Goal: Check status: Check status

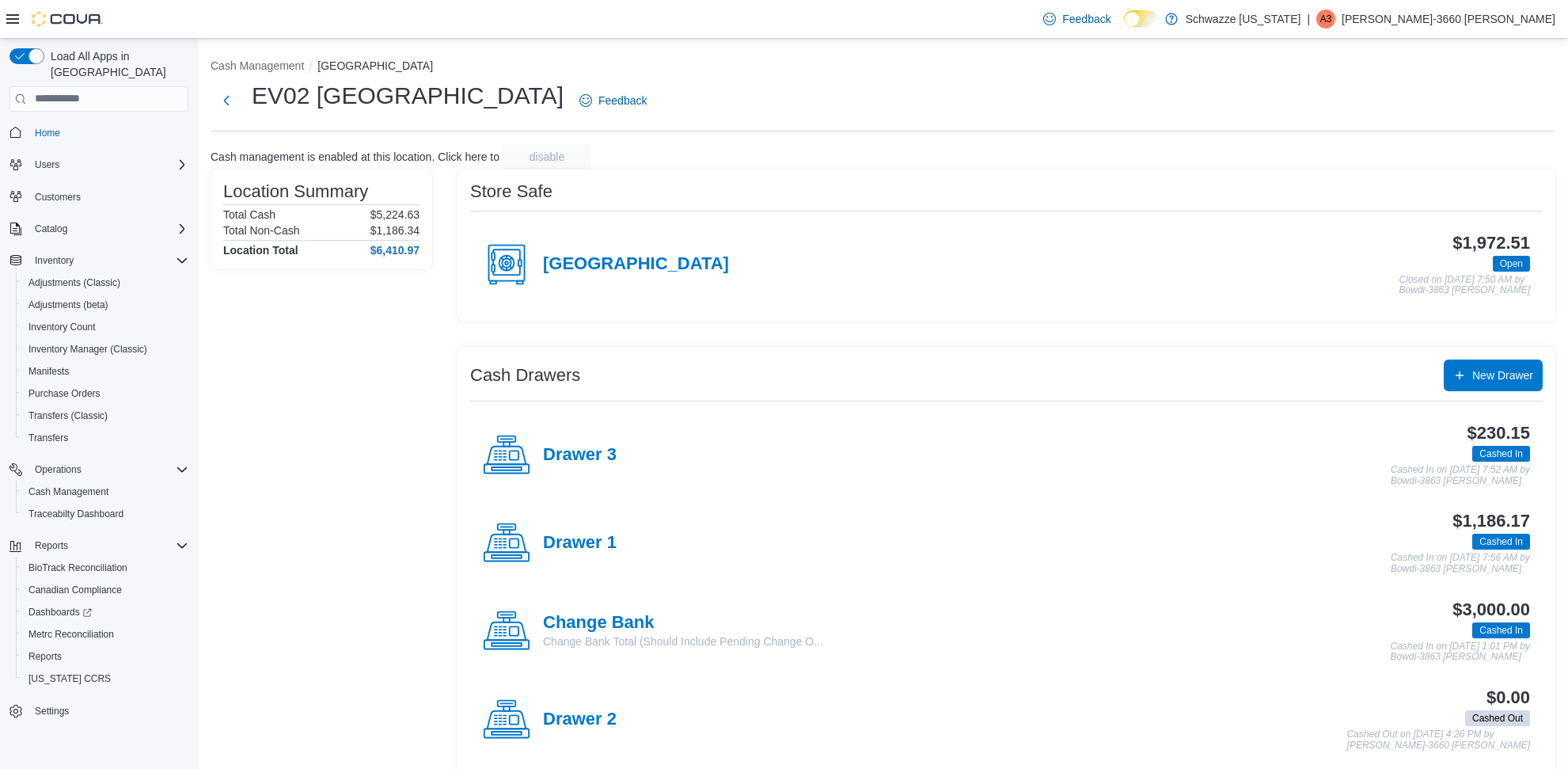
scroll to position [22, 0]
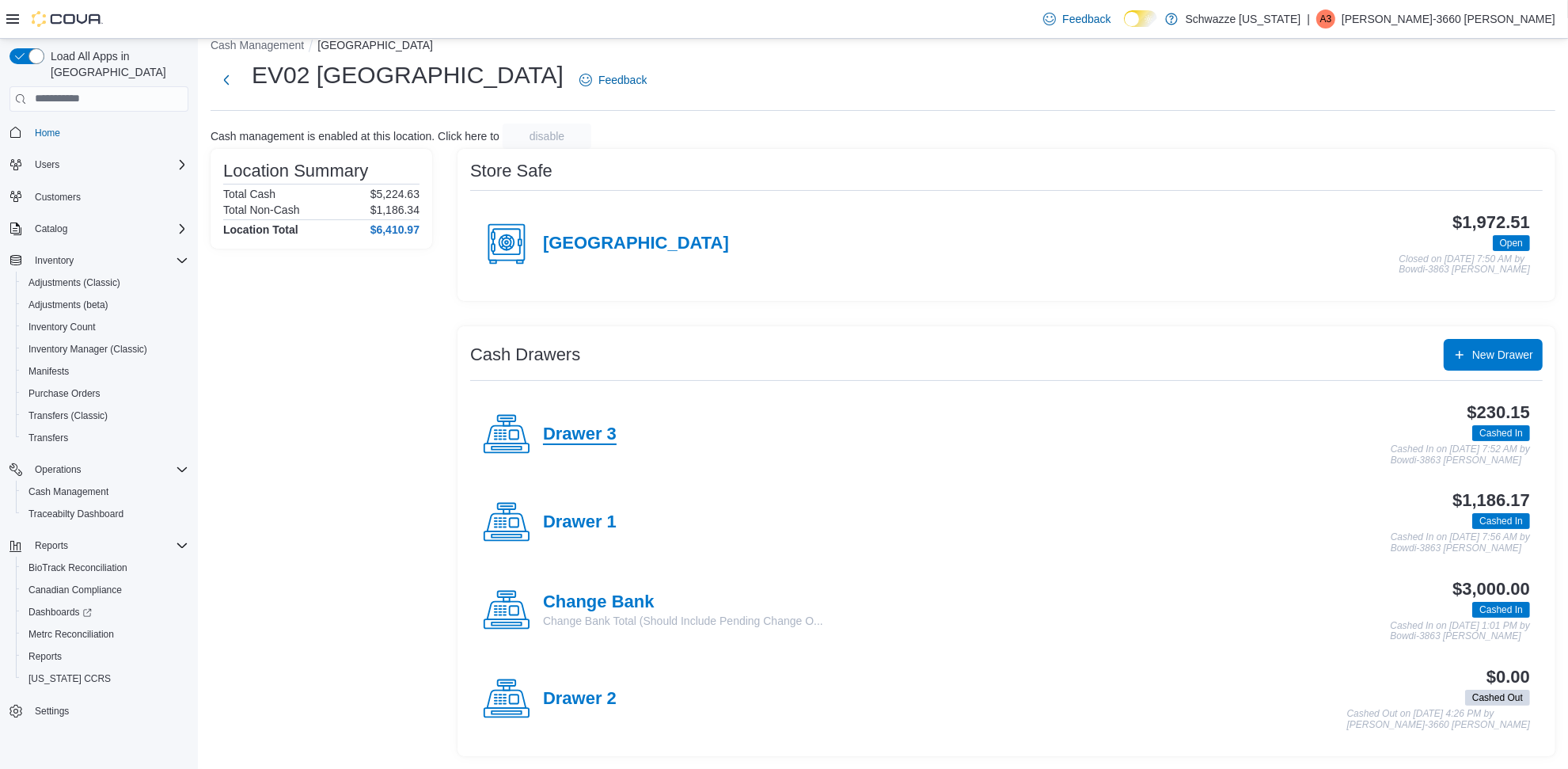
click at [596, 438] on h4 "Drawer 3" at bounding box center [580, 434] width 74 height 21
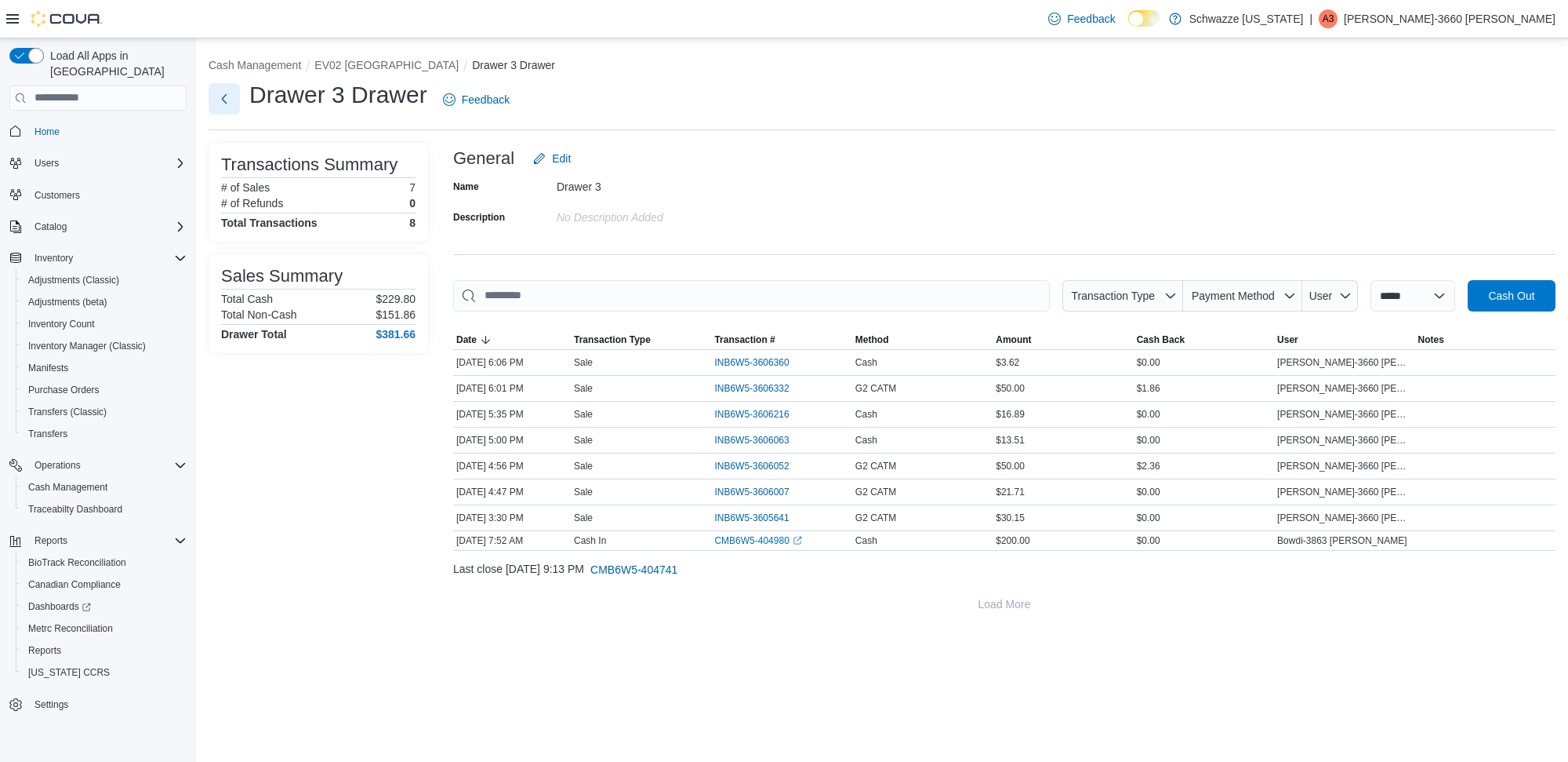
click at [220, 95] on button "Next" at bounding box center [224, 99] width 32 height 32
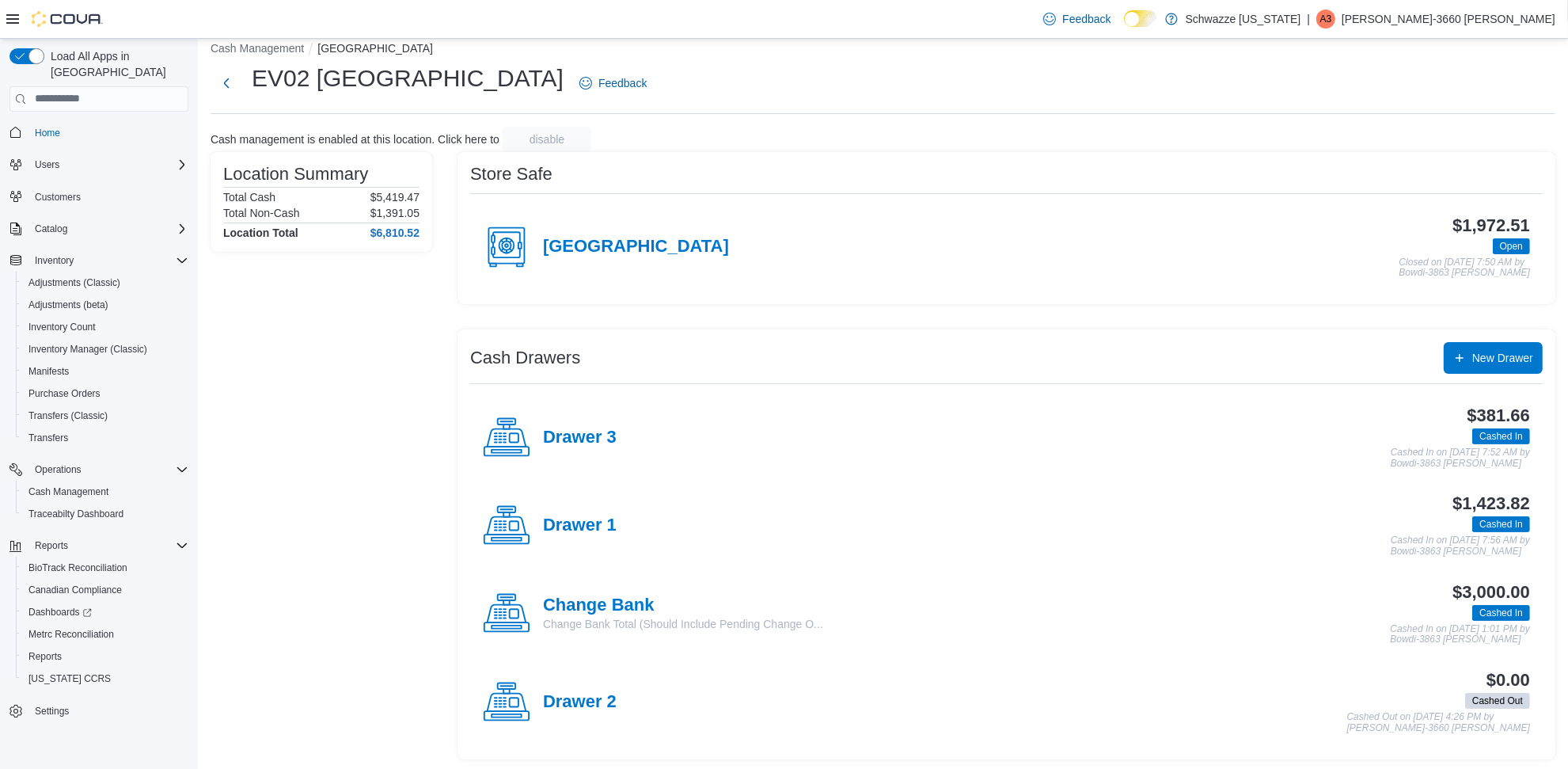
scroll to position [22, 0]
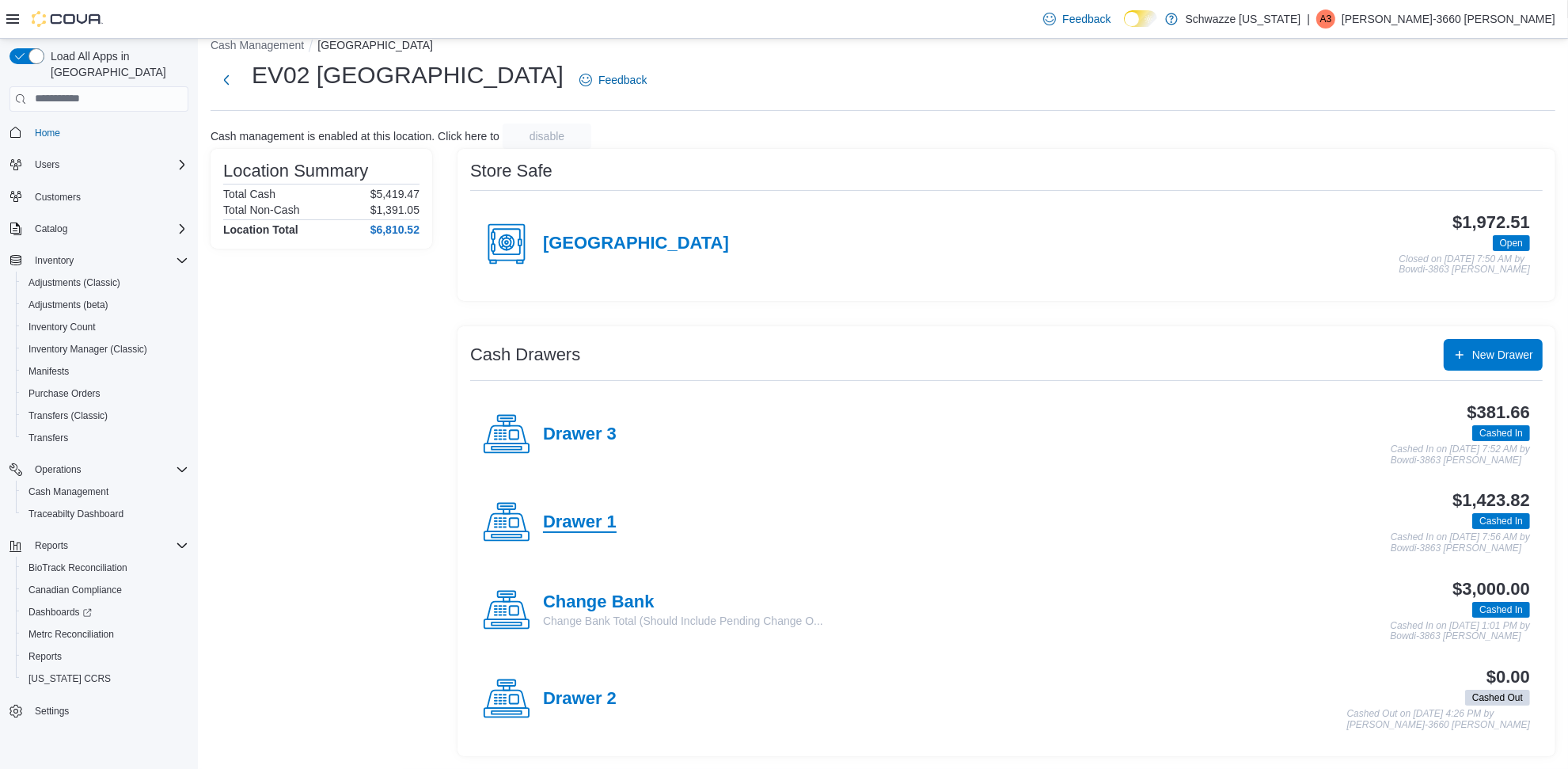
click at [606, 532] on h4 "Drawer 1" at bounding box center [580, 523] width 74 height 21
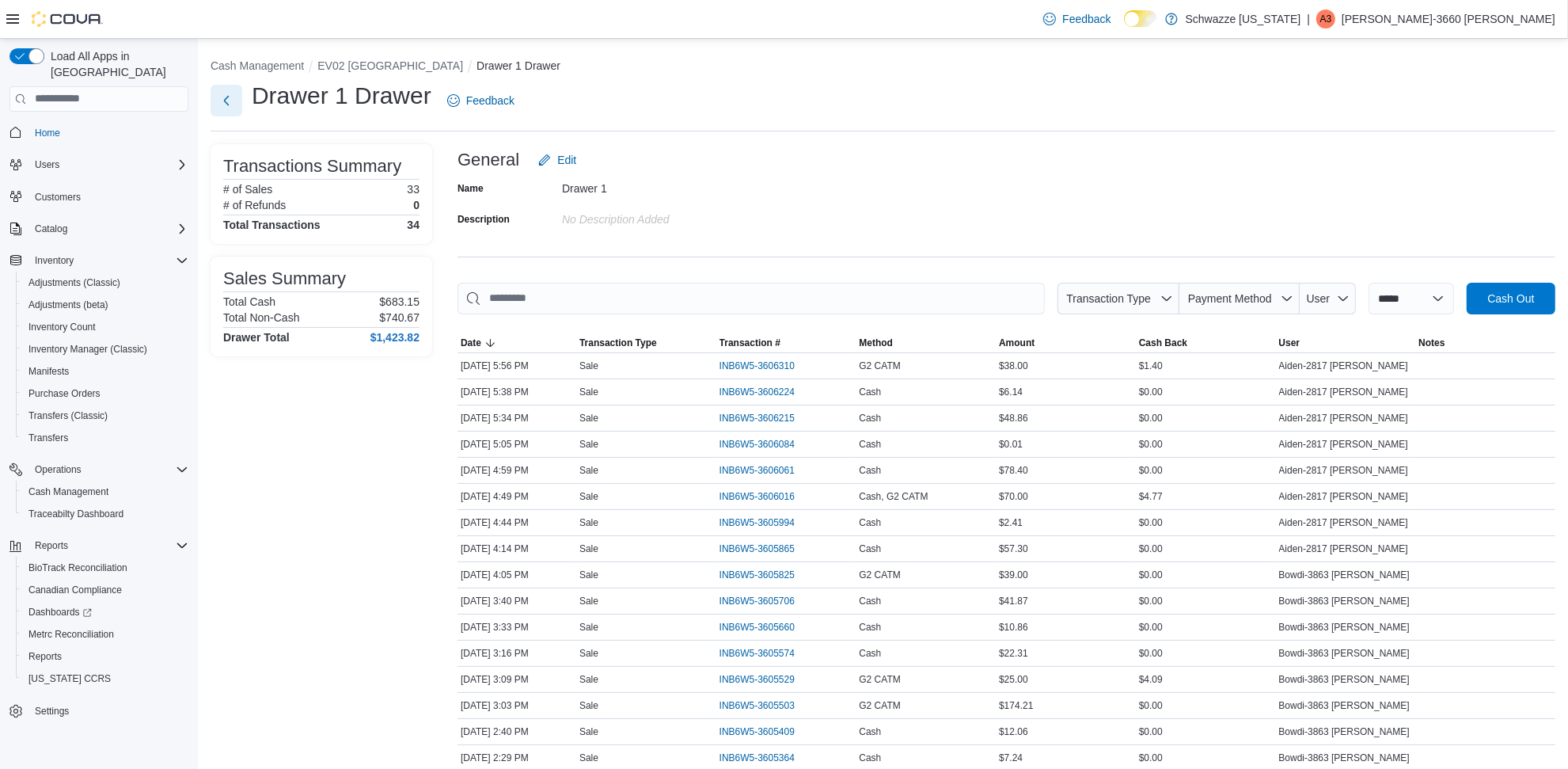
click at [223, 115] on button "Next" at bounding box center [226, 101] width 32 height 32
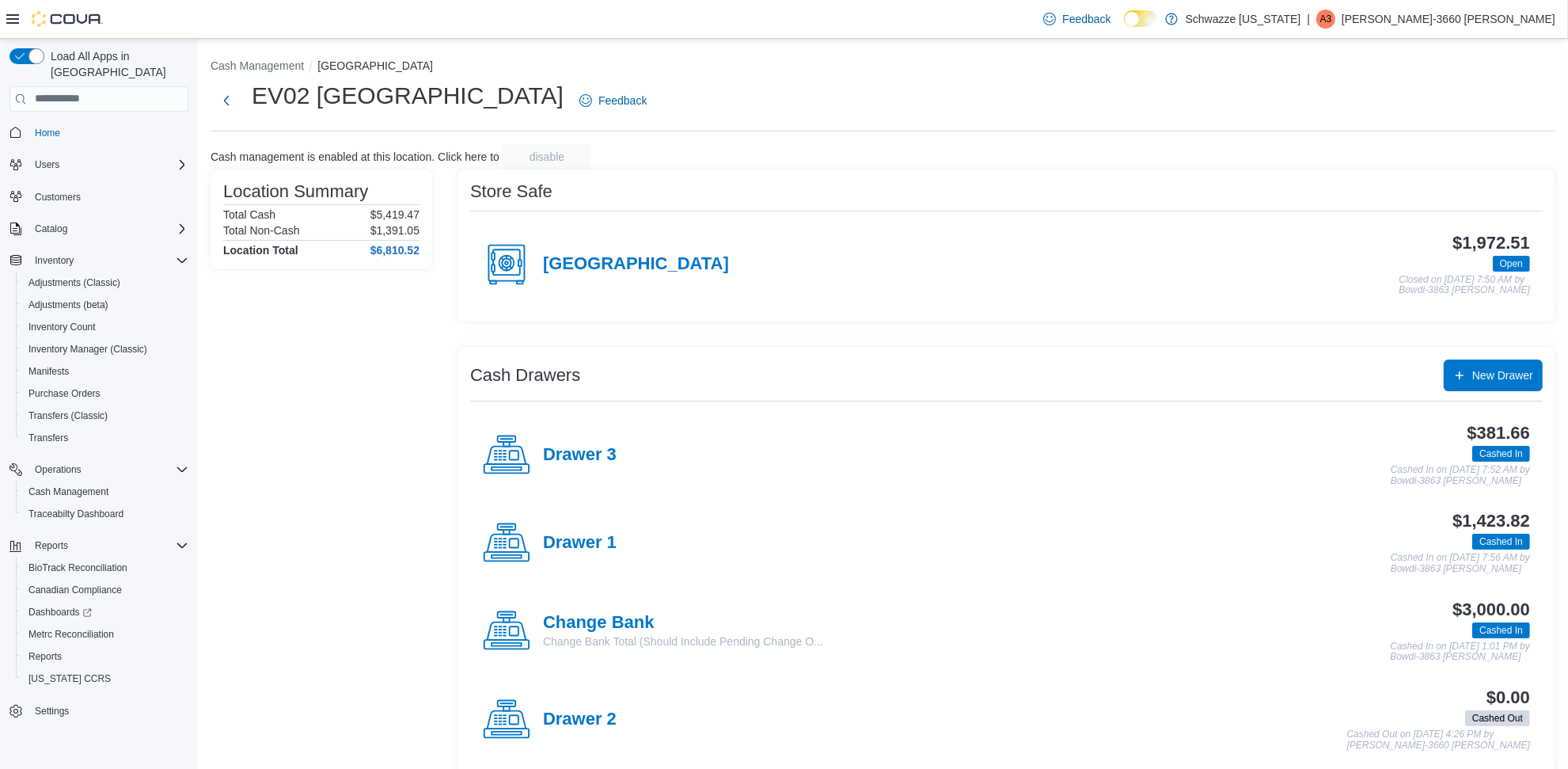
click at [777, 111] on div "EV02 [GEOGRAPHIC_DATA] Feedback" at bounding box center [882, 101] width 1345 height 41
